Goal: Navigation & Orientation: Find specific page/section

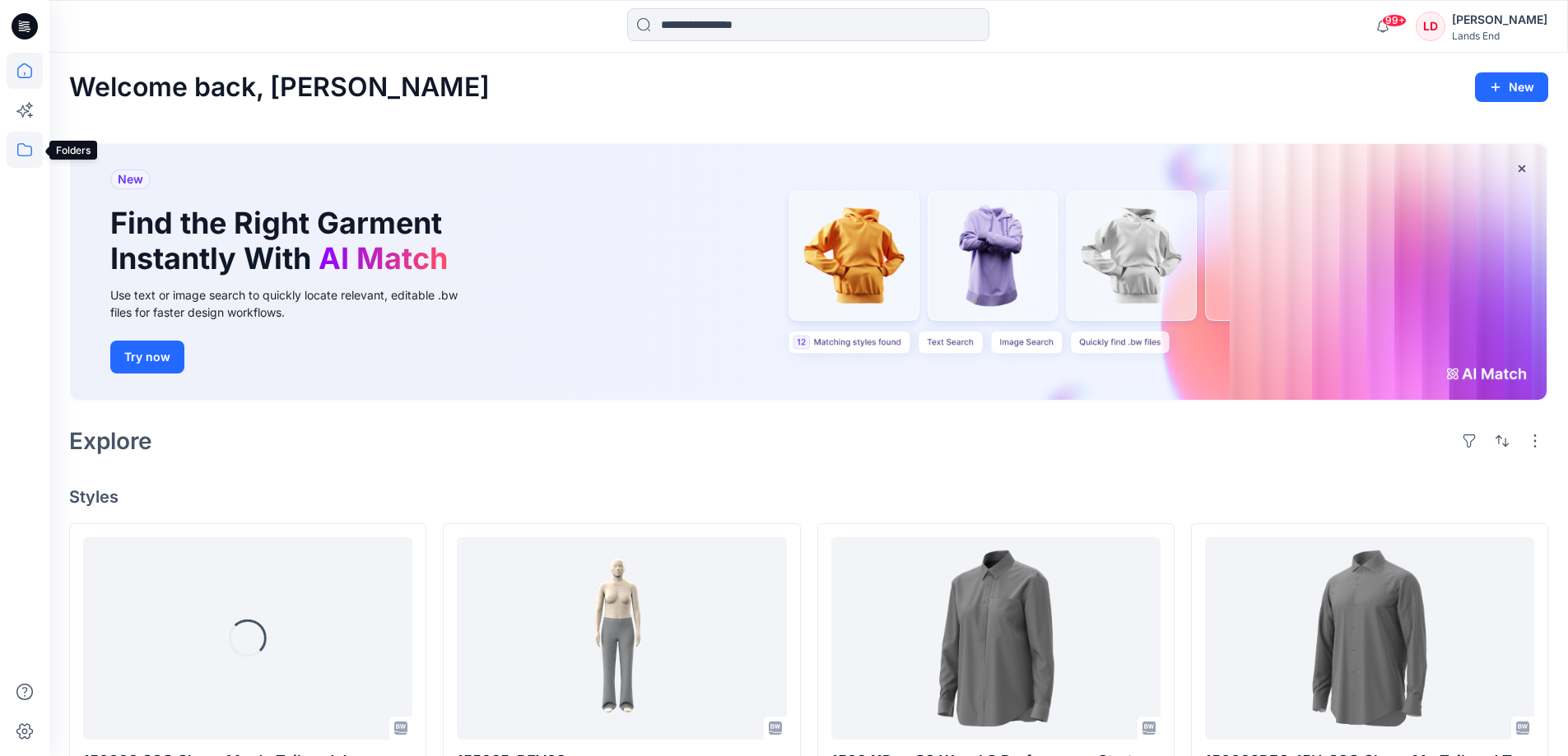
click at [20, 148] on icon at bounding box center [25, 150] width 36 height 36
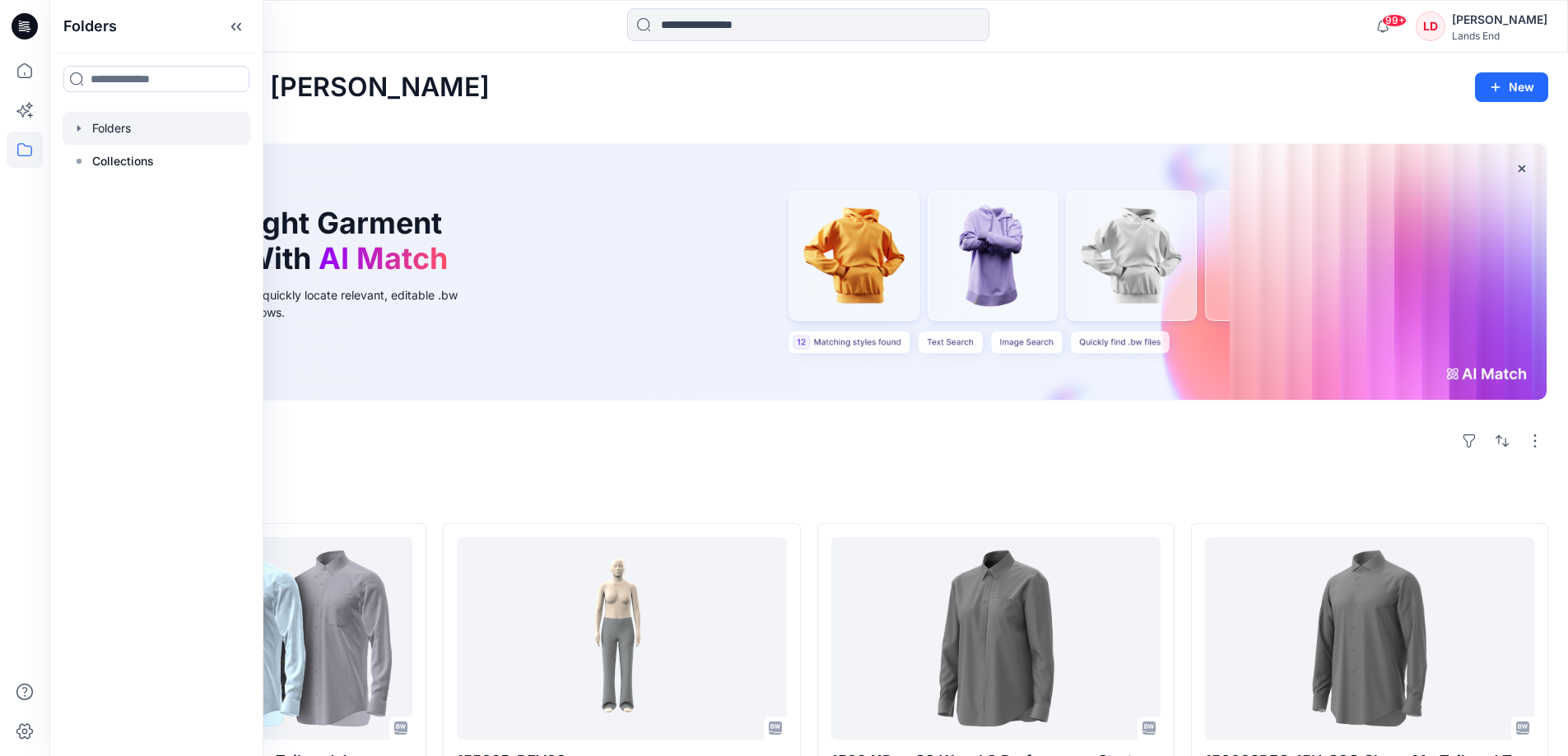
click at [121, 129] on div at bounding box center [157, 128] width 188 height 33
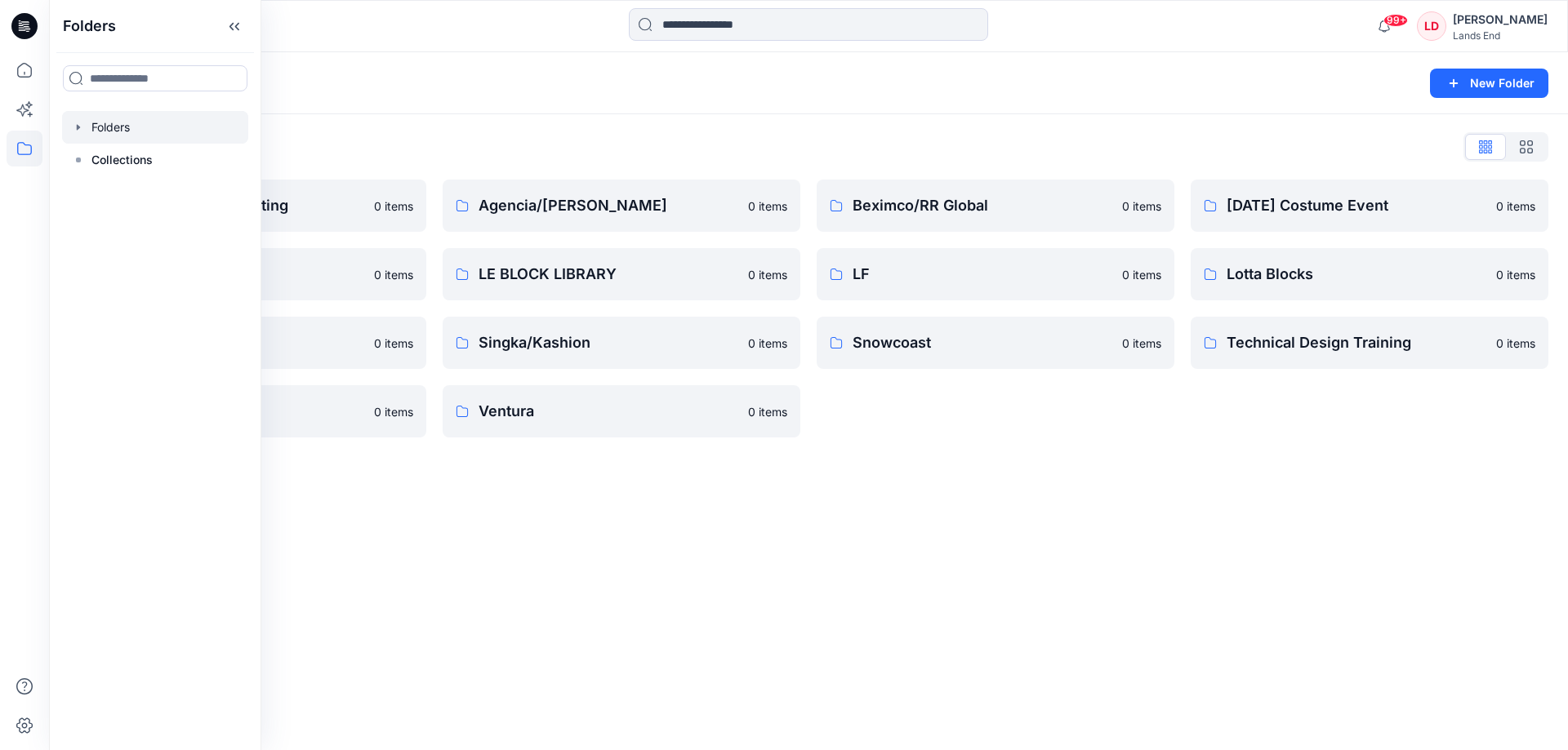
click at [519, 113] on div "Folders New Folder" at bounding box center [808, 83] width 1519 height 62
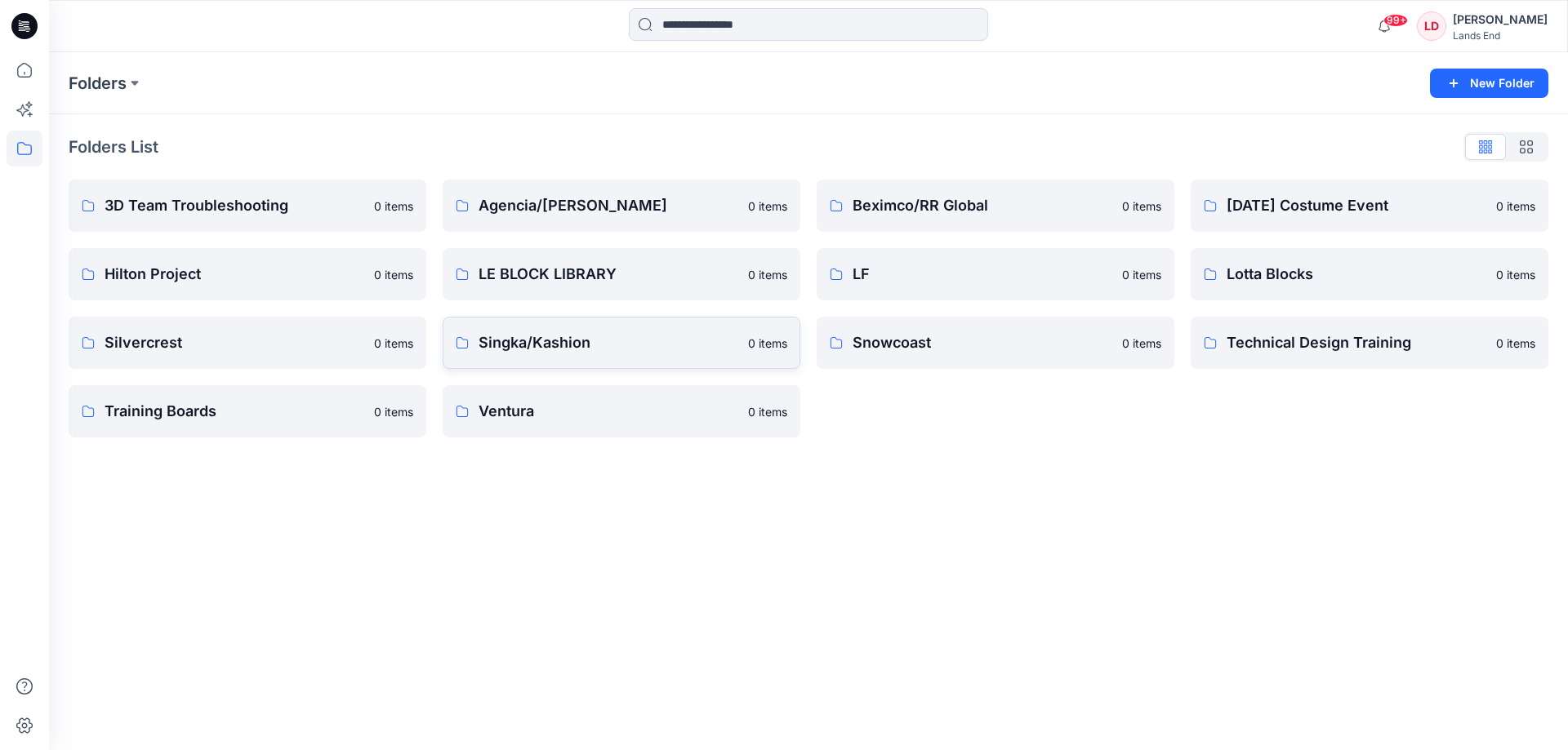
click at [549, 337] on p "Singka/Kashion" at bounding box center [608, 343] width 260 height 23
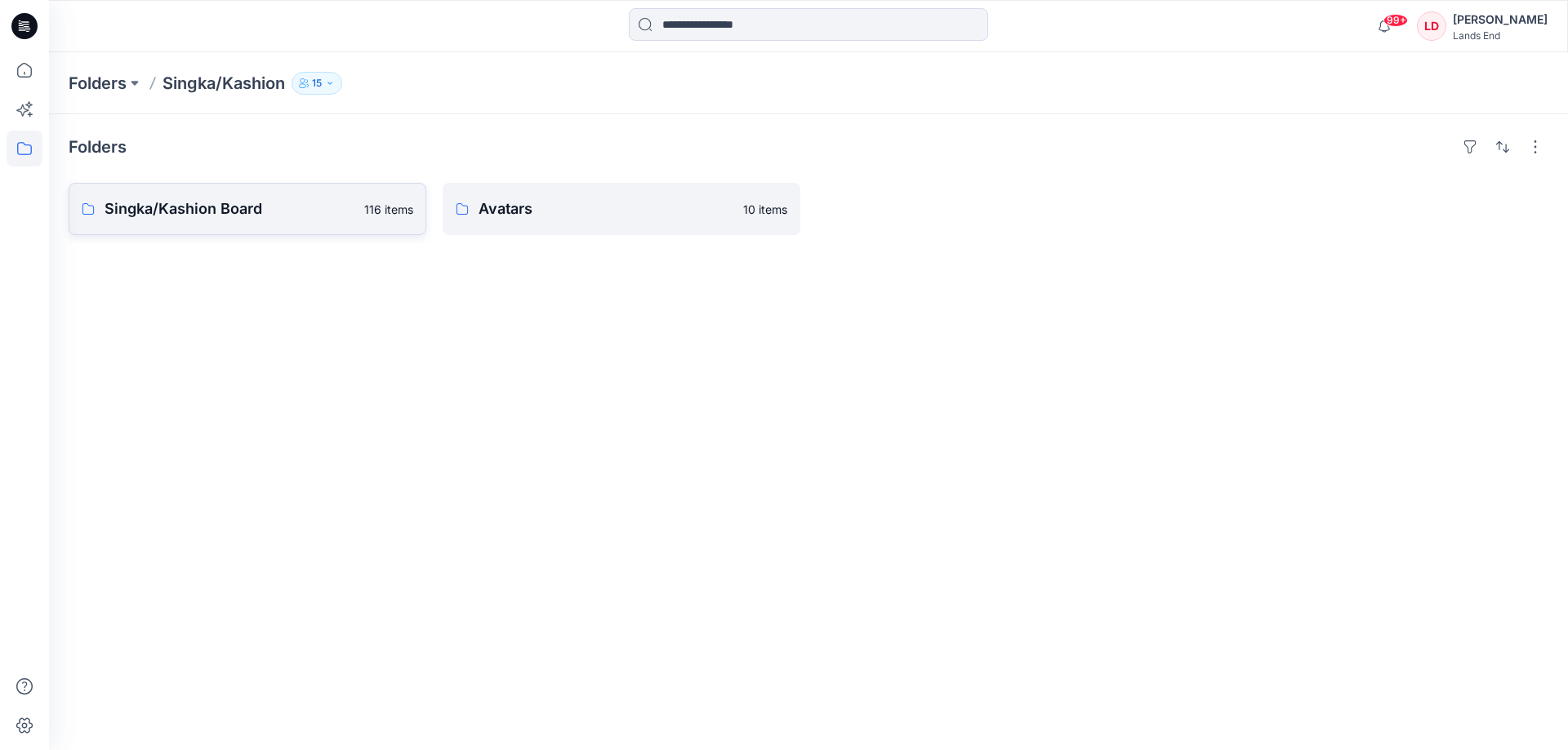
click at [214, 208] on p "Singka/Kashion Board" at bounding box center [229, 208] width 250 height 23
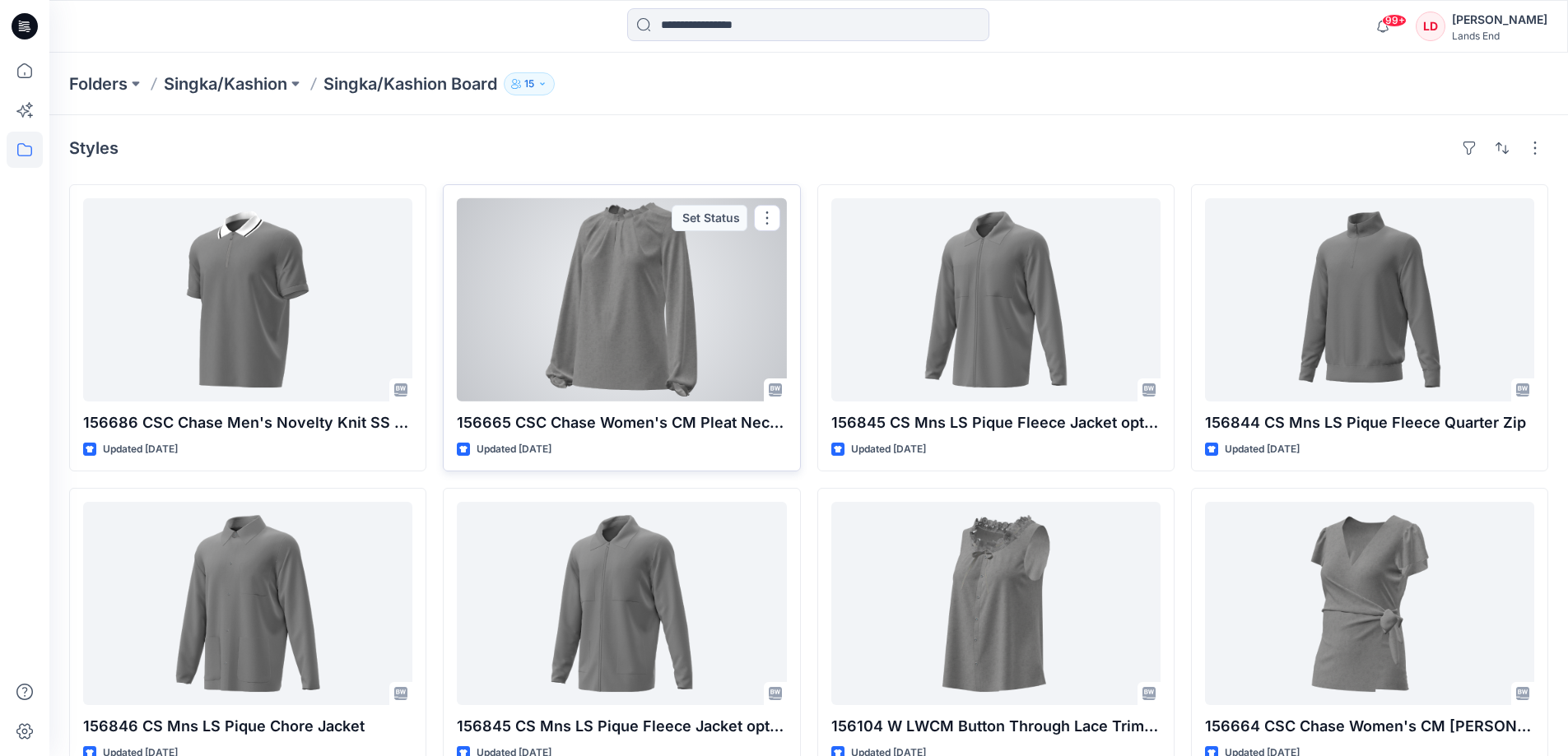
click at [640, 288] on div at bounding box center [621, 300] width 329 height 203
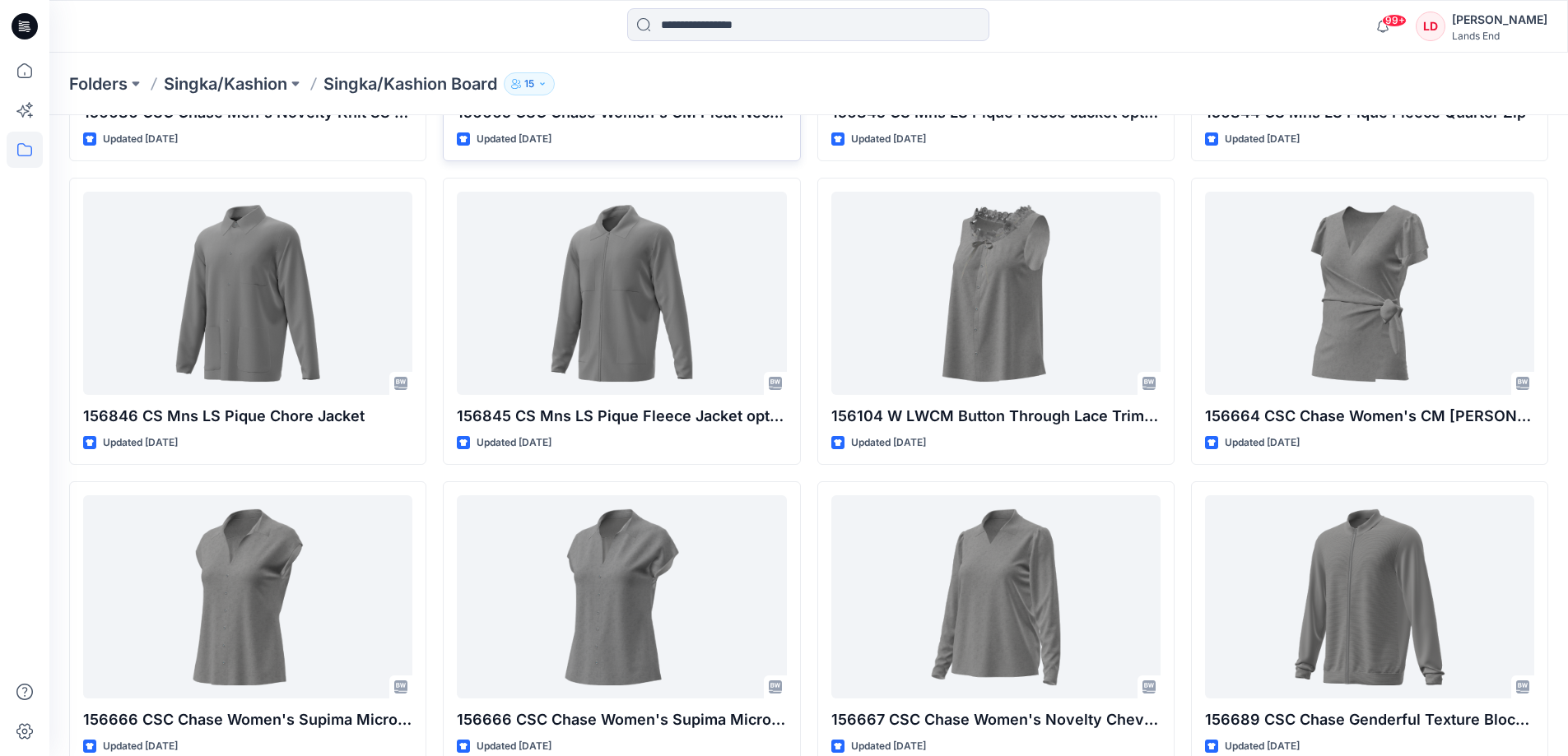
scroll to position [402, 0]
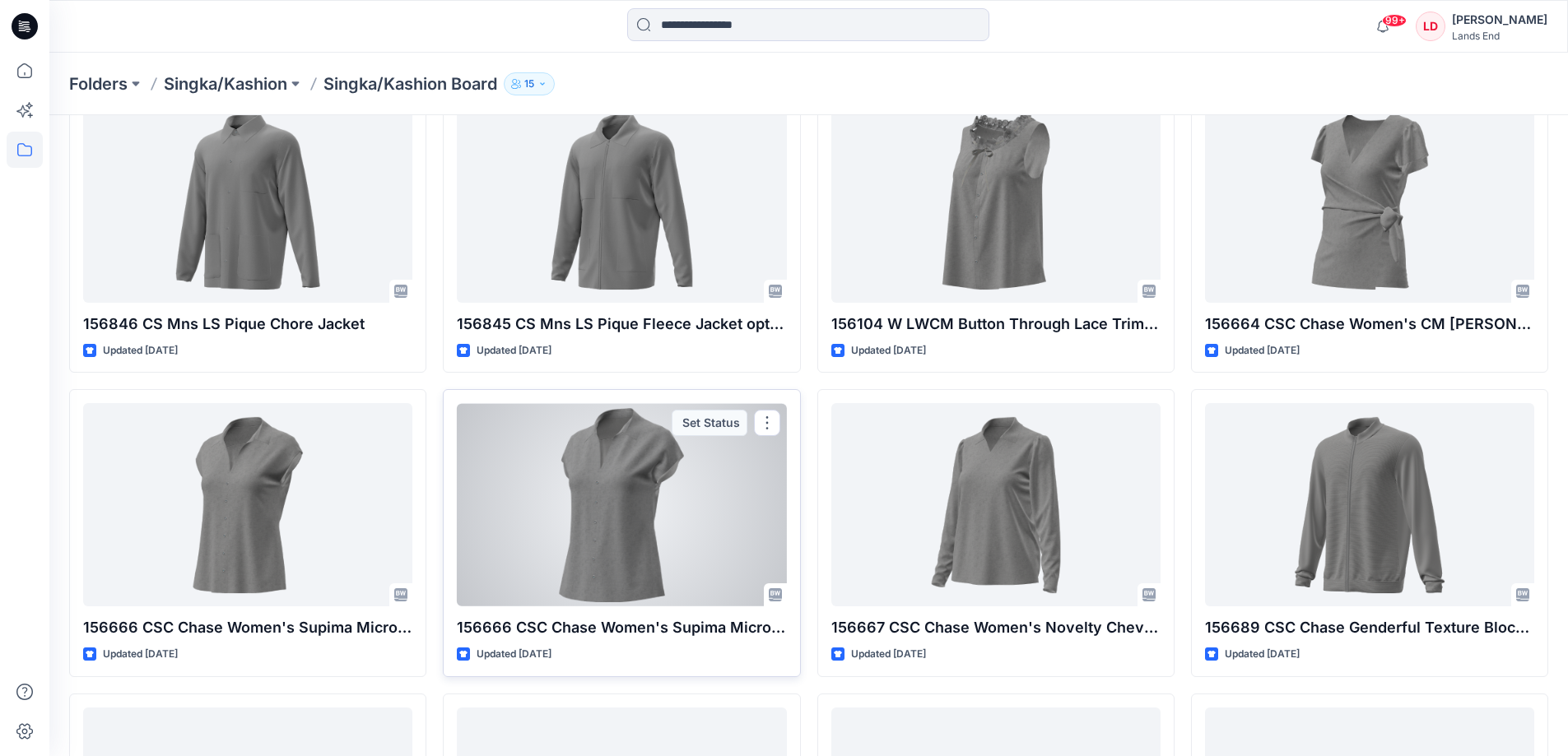
click at [611, 474] on div at bounding box center [621, 505] width 329 height 203
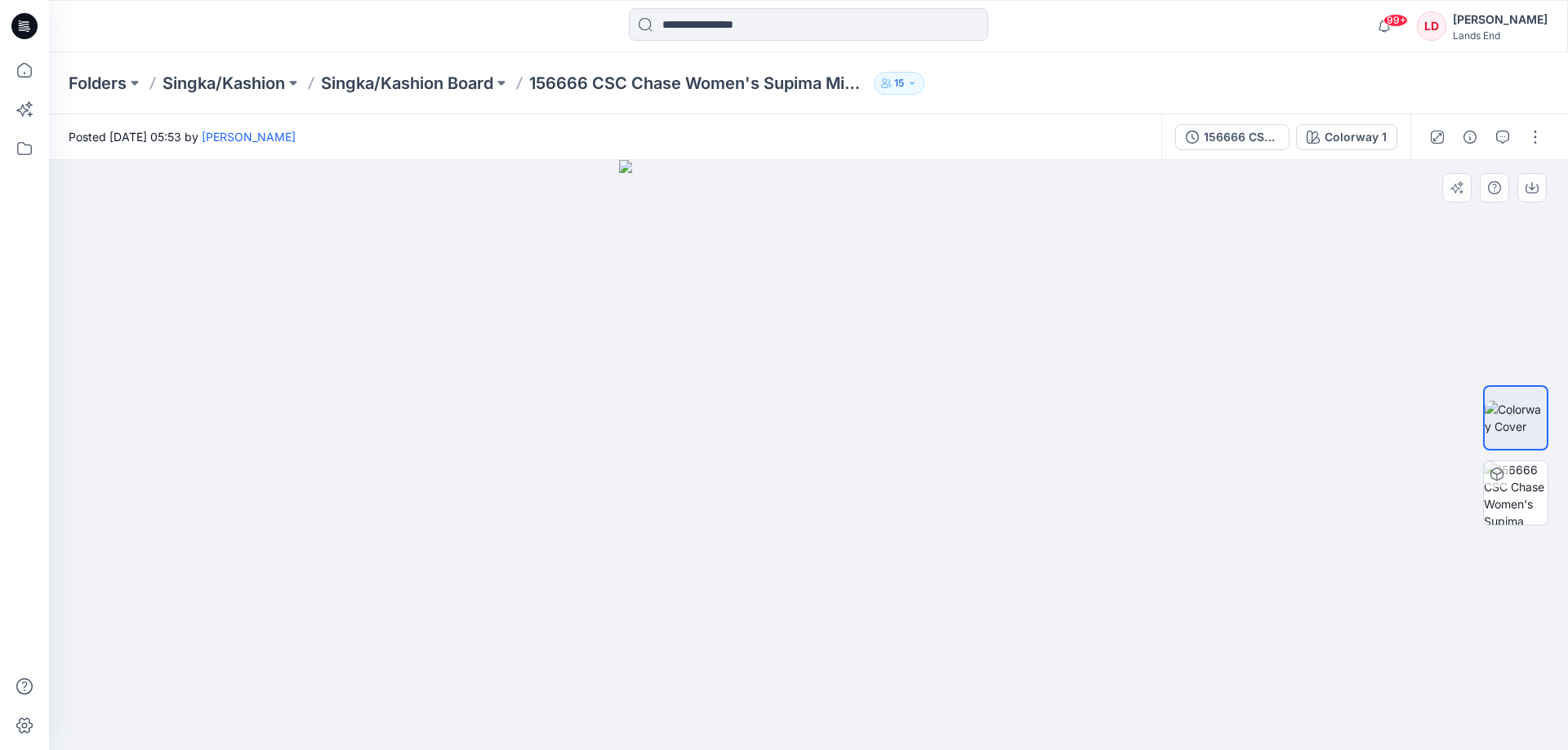
drag, startPoint x: 625, startPoint y: 480, endPoint x: 736, endPoint y: 486, distance: 111.2
click at [736, 486] on div at bounding box center [808, 454] width 1519 height 590
drag, startPoint x: 939, startPoint y: 507, endPoint x: 1023, endPoint y: 511, distance: 84.1
click at [1127, 495] on div at bounding box center [808, 454] width 1519 height 590
drag, startPoint x: 1089, startPoint y: 467, endPoint x: 1273, endPoint y: 467, distance: 184.0
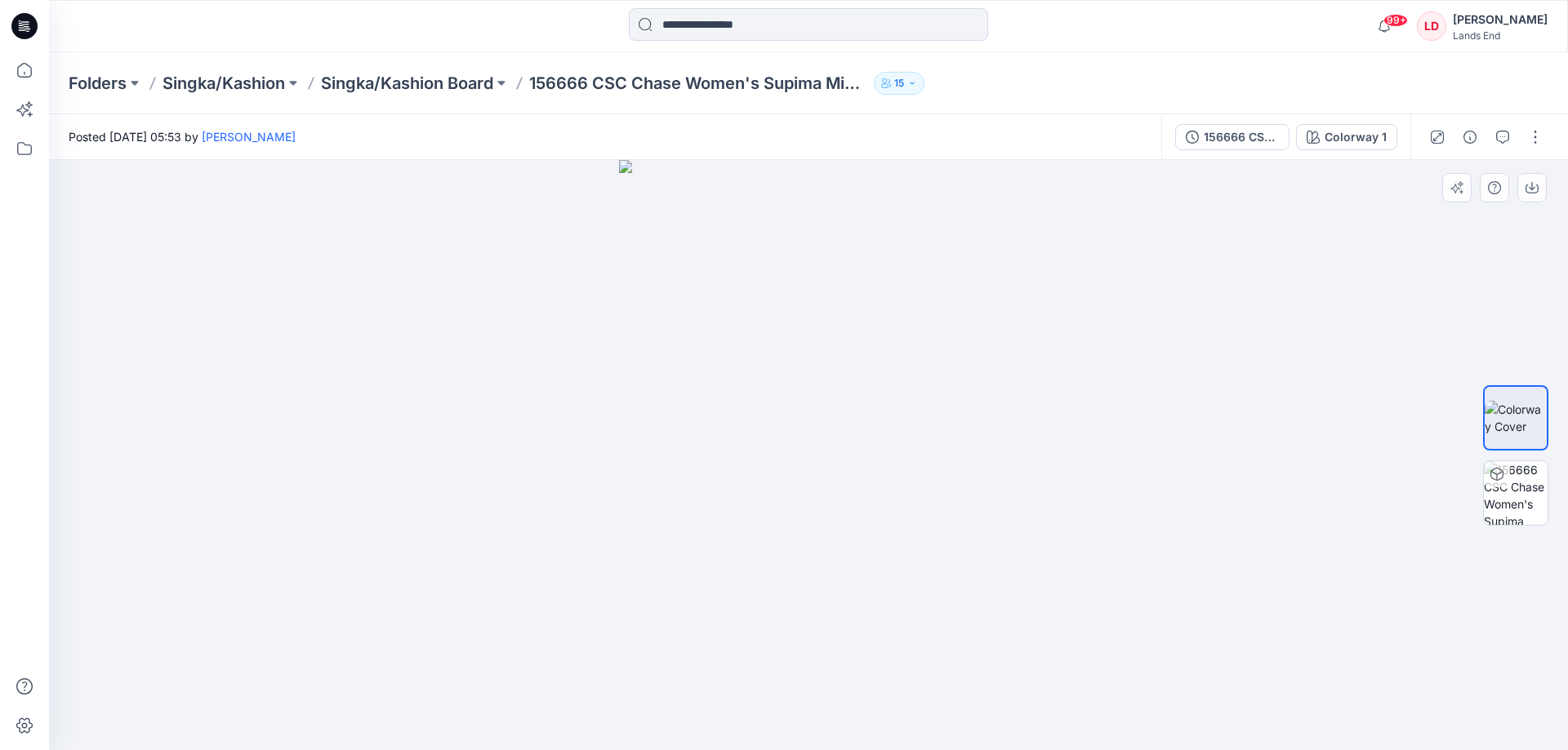
click at [1236, 467] on div at bounding box center [808, 454] width 1519 height 590
click at [1272, 467] on div at bounding box center [808, 454] width 1519 height 590
click at [1511, 480] on img at bounding box center [1515, 493] width 64 height 64
